Goal: Task Accomplishment & Management: Use online tool/utility

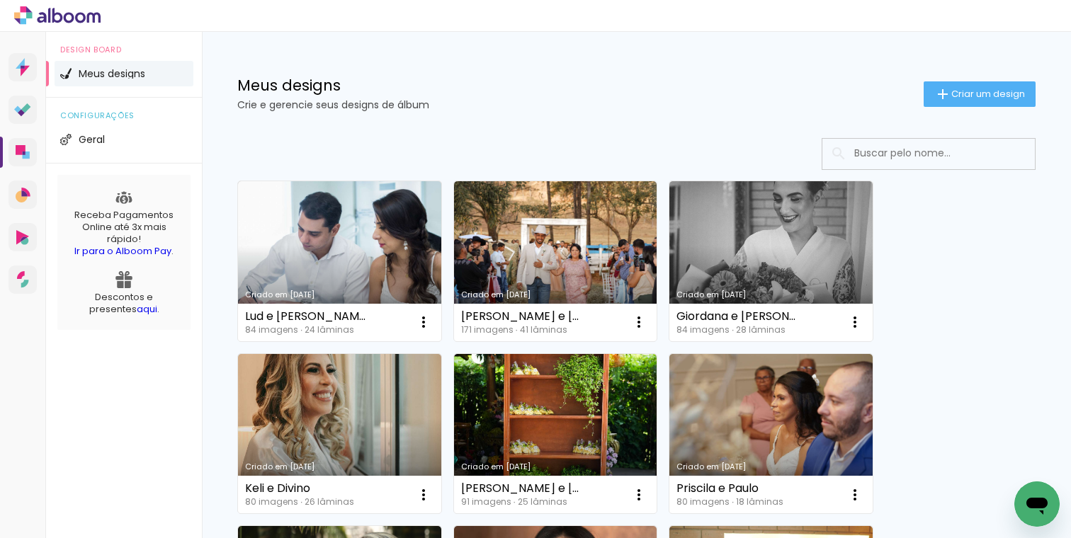
click at [365, 225] on link "Criado em [DATE]" at bounding box center [339, 261] width 203 height 160
